Goal: Task Accomplishment & Management: Manage account settings

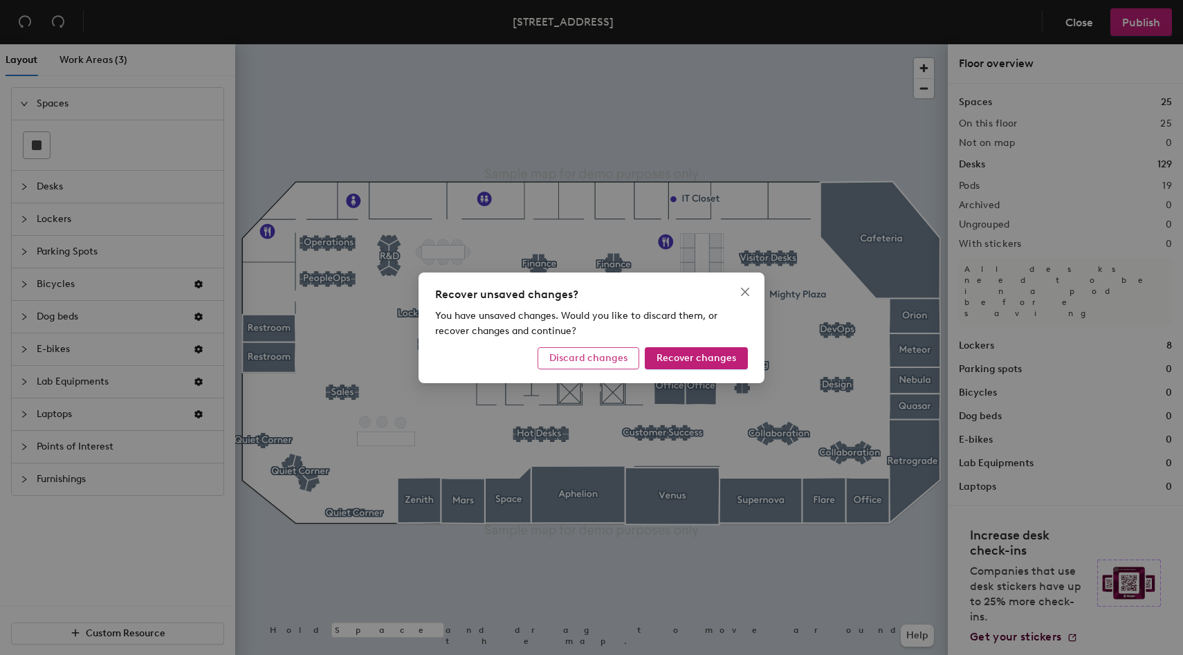
click at [599, 358] on span "Discard changes" at bounding box center [589, 358] width 78 height 12
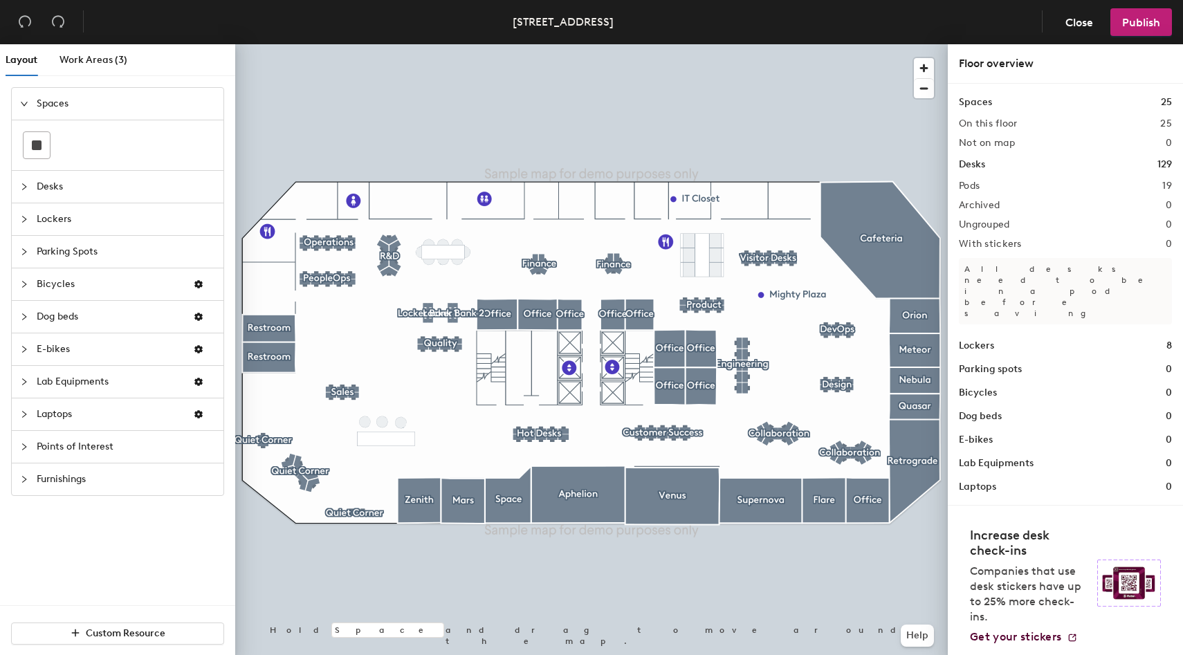
click at [54, 200] on span "Desks" at bounding box center [126, 187] width 179 height 32
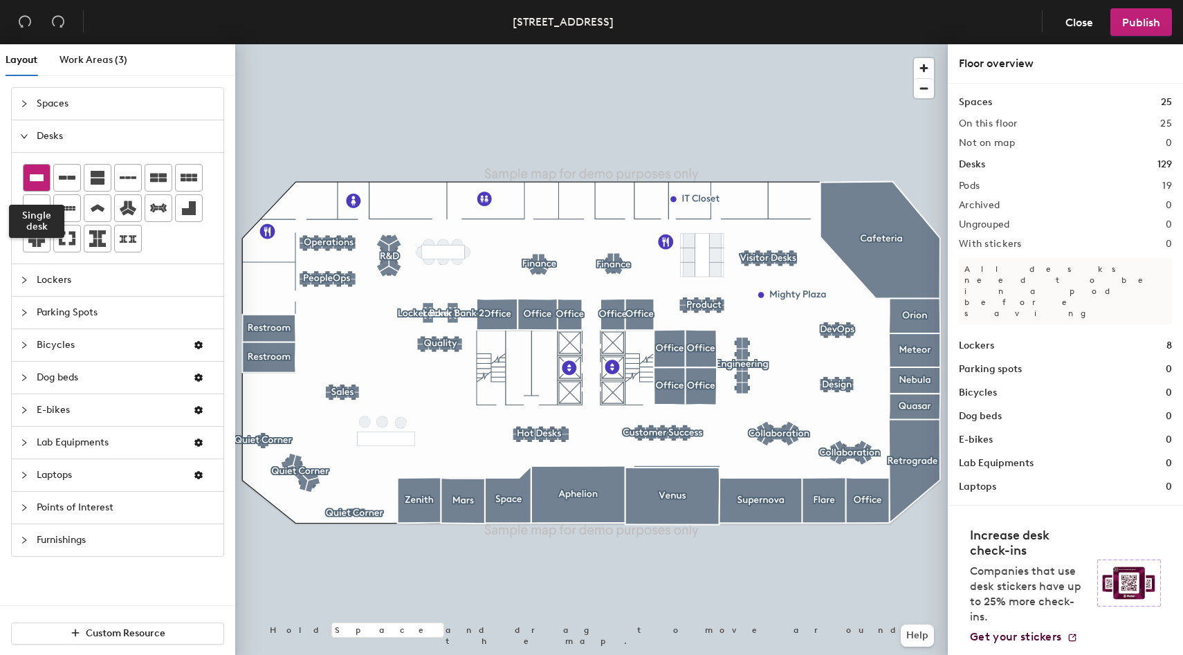
click at [43, 179] on icon at bounding box center [37, 177] width 14 height 7
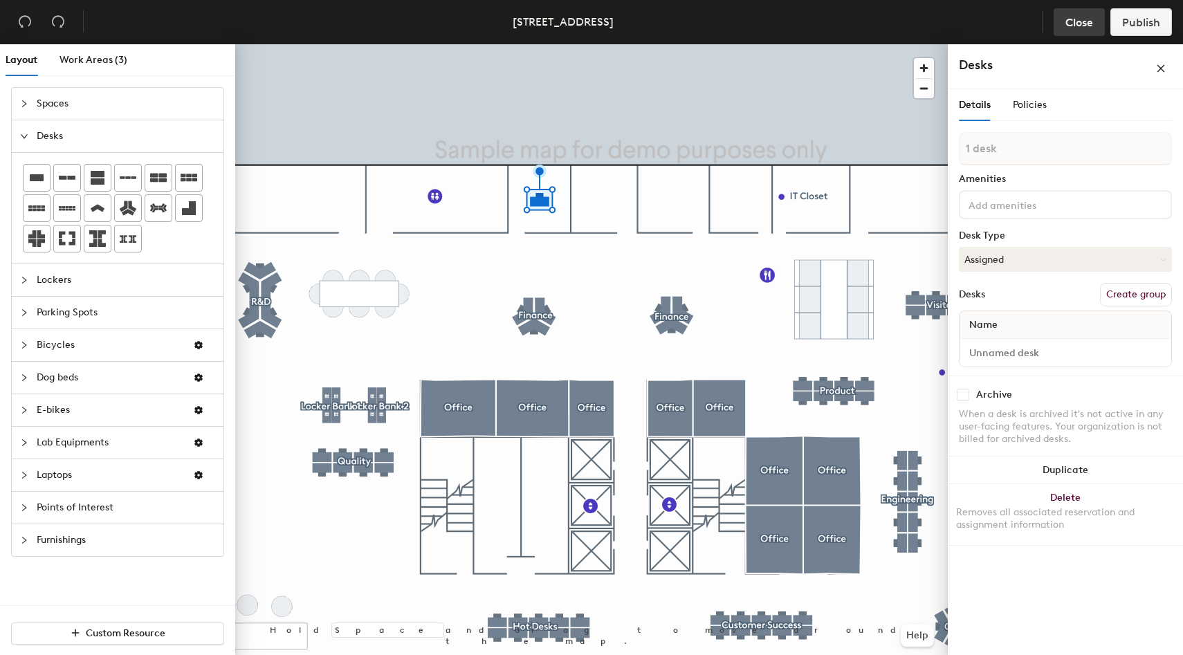
click at [1090, 19] on span "Close" at bounding box center [1080, 22] width 28 height 13
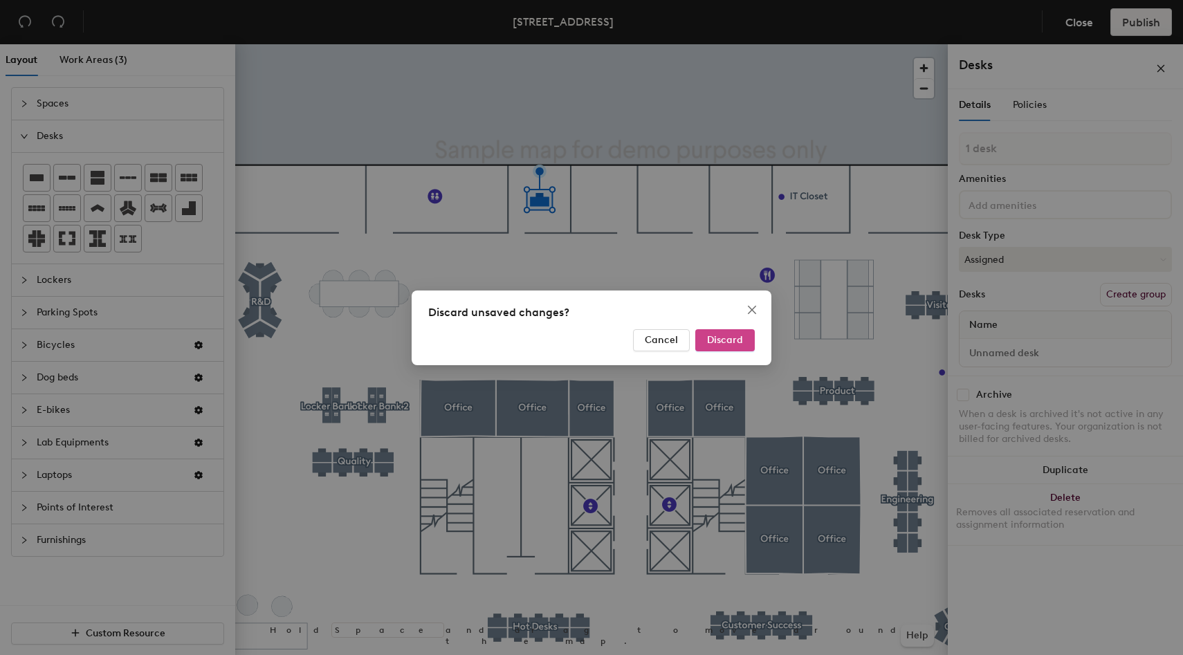
click at [737, 345] on span "Discard" at bounding box center [725, 340] width 36 height 12
